Goal: Check status: Check status

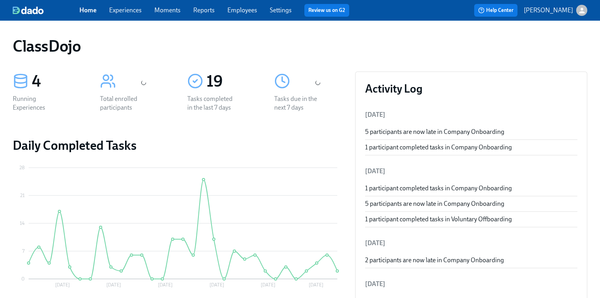
click at [272, 14] on span "Settings" at bounding box center [281, 10] width 22 height 9
click at [279, 12] on link "Settings" at bounding box center [281, 10] width 22 height 8
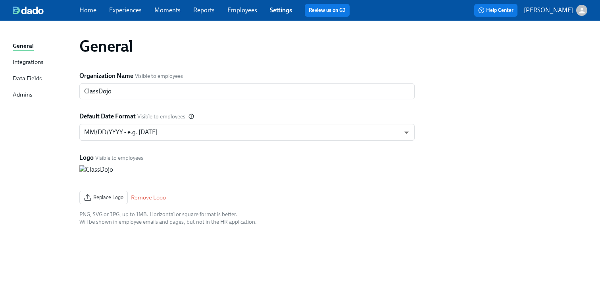
click at [31, 61] on div "Integrations" at bounding box center [28, 63] width 31 height 10
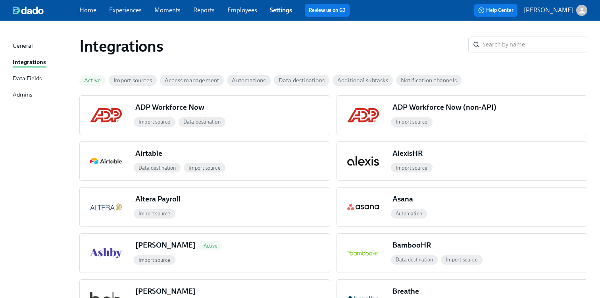
click at [272, 7] on link "Settings" at bounding box center [281, 10] width 22 height 8
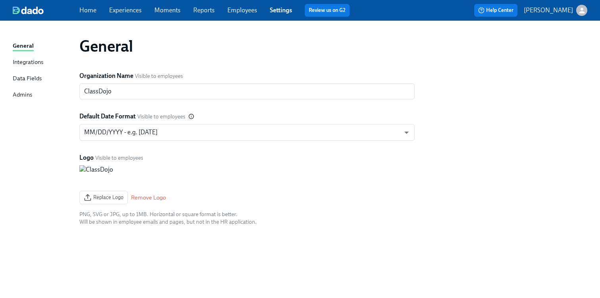
click at [248, 12] on link "Employees" at bounding box center [242, 10] width 30 height 8
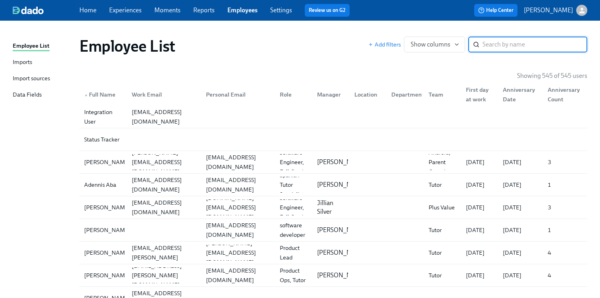
click at [41, 61] on link "Imports" at bounding box center [43, 63] width 60 height 10
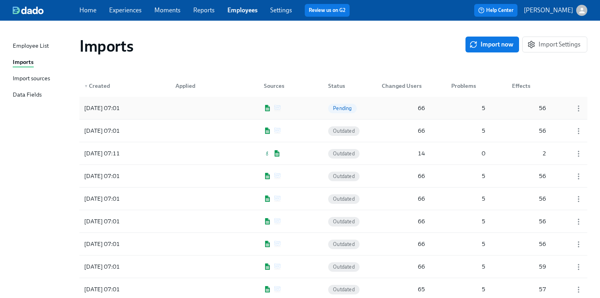
click at [280, 109] on img at bounding box center [277, 108] width 7 height 6
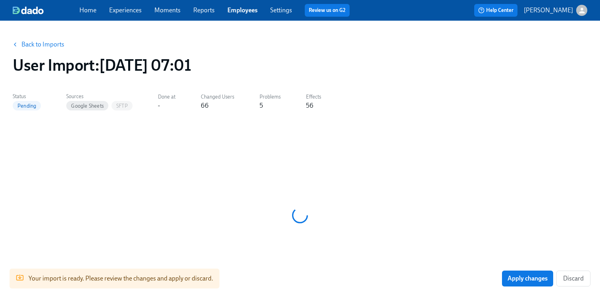
scroll to position [5, 0]
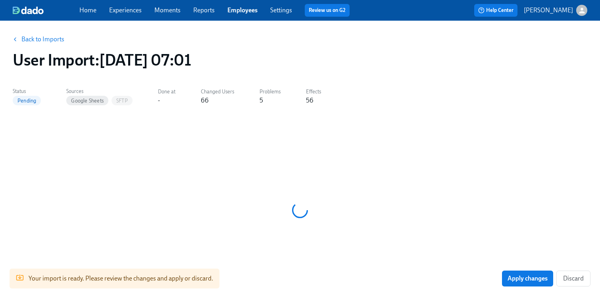
click at [41, 40] on link "Back to Imports" at bounding box center [42, 39] width 43 height 8
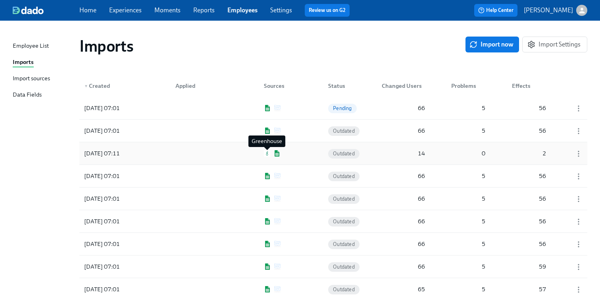
click at [268, 155] on img at bounding box center [267, 153] width 6 height 6
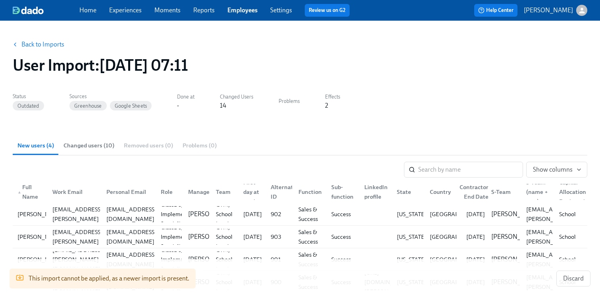
click at [36, 47] on link "Back to Imports" at bounding box center [42, 44] width 43 height 8
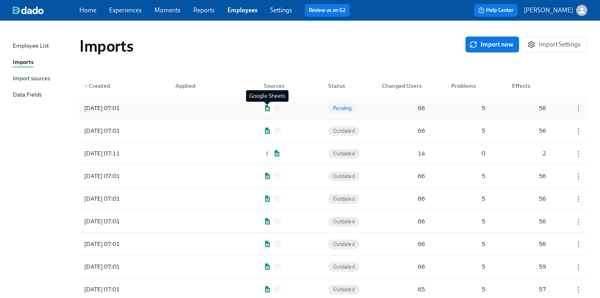
click at [268, 107] on img at bounding box center [267, 108] width 7 height 6
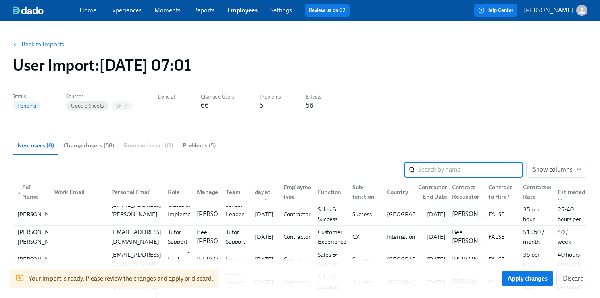
click at [26, 42] on link "Back to Imports" at bounding box center [42, 44] width 43 height 8
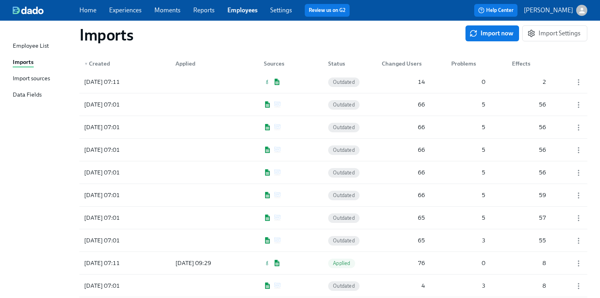
scroll to position [118, 0]
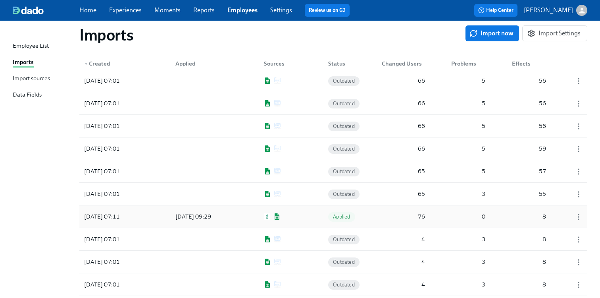
click at [247, 211] on div "[DATE] 07:11 [DATE] 09:29 Applied 76 0 8" at bounding box center [333, 216] width 508 height 22
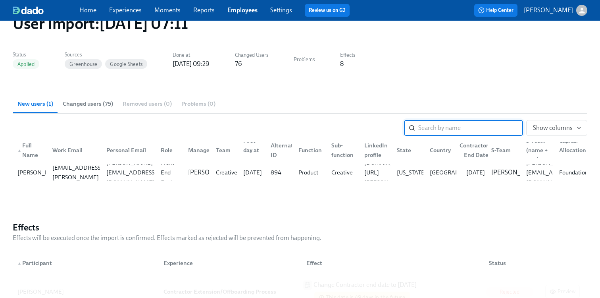
scroll to position [42, 0]
click at [94, 105] on span "Changed users (75)" at bounding box center [88, 103] width 50 height 9
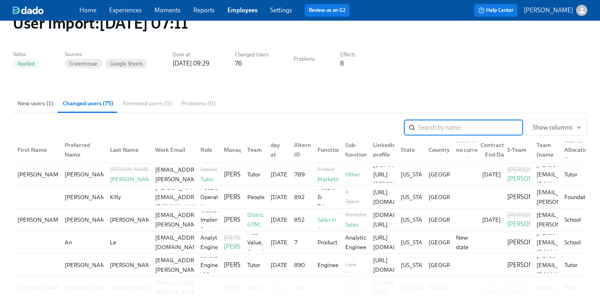
scroll to position [630, 0]
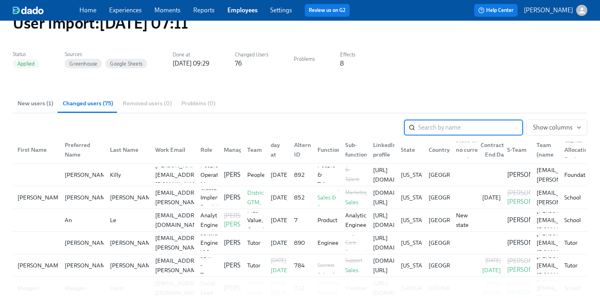
click at [27, 101] on span "New users (1)" at bounding box center [35, 103] width 36 height 9
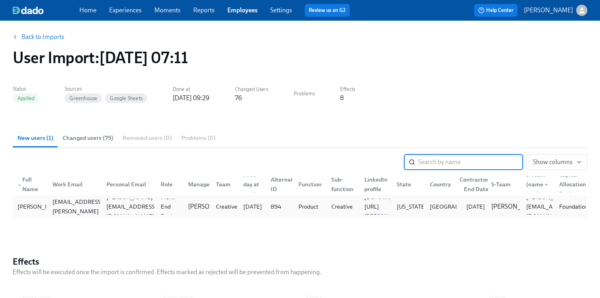
scroll to position [0, 0]
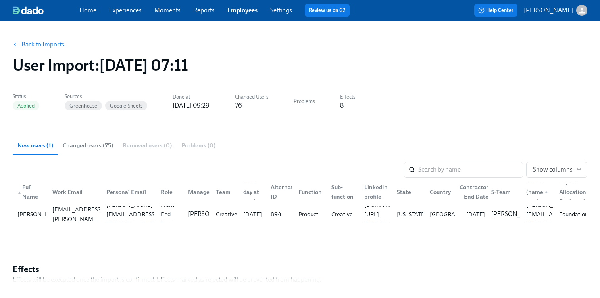
click at [40, 40] on link "Back to Imports" at bounding box center [42, 44] width 43 height 8
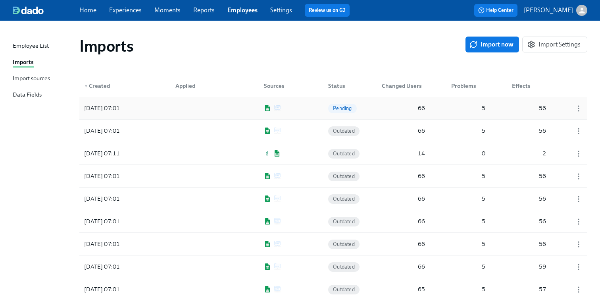
click at [305, 111] on div "[DATE] 07:01 Pending 66 5 56" at bounding box center [333, 108] width 508 height 22
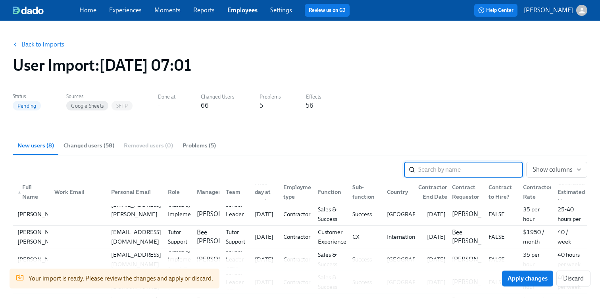
click at [45, 44] on link "Back to Imports" at bounding box center [42, 44] width 43 height 8
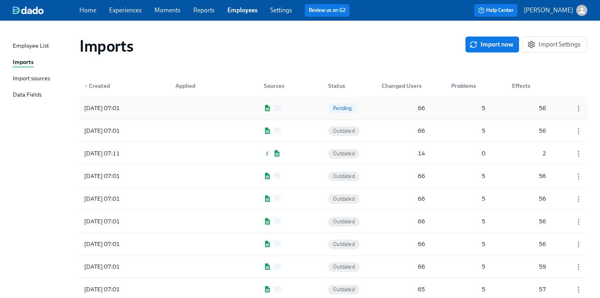
click at [222, 106] on div at bounding box center [204, 108] width 71 height 16
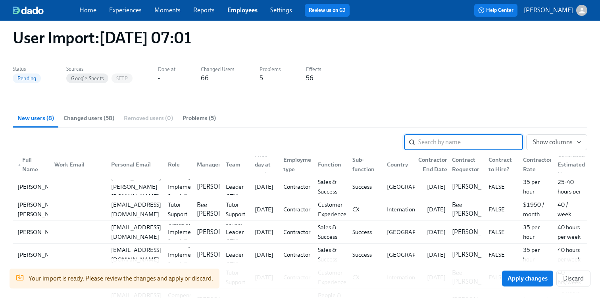
scroll to position [23, 0]
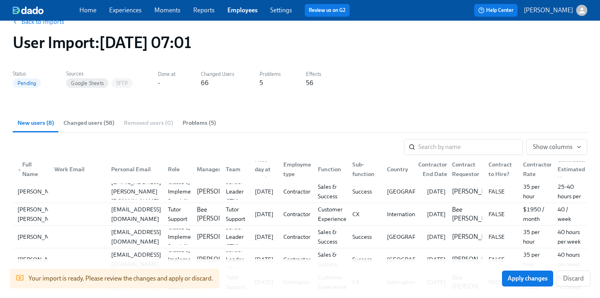
click at [33, 21] on link "Back to Imports" at bounding box center [42, 22] width 43 height 8
